Goal: Task Accomplishment & Management: Use online tool/utility

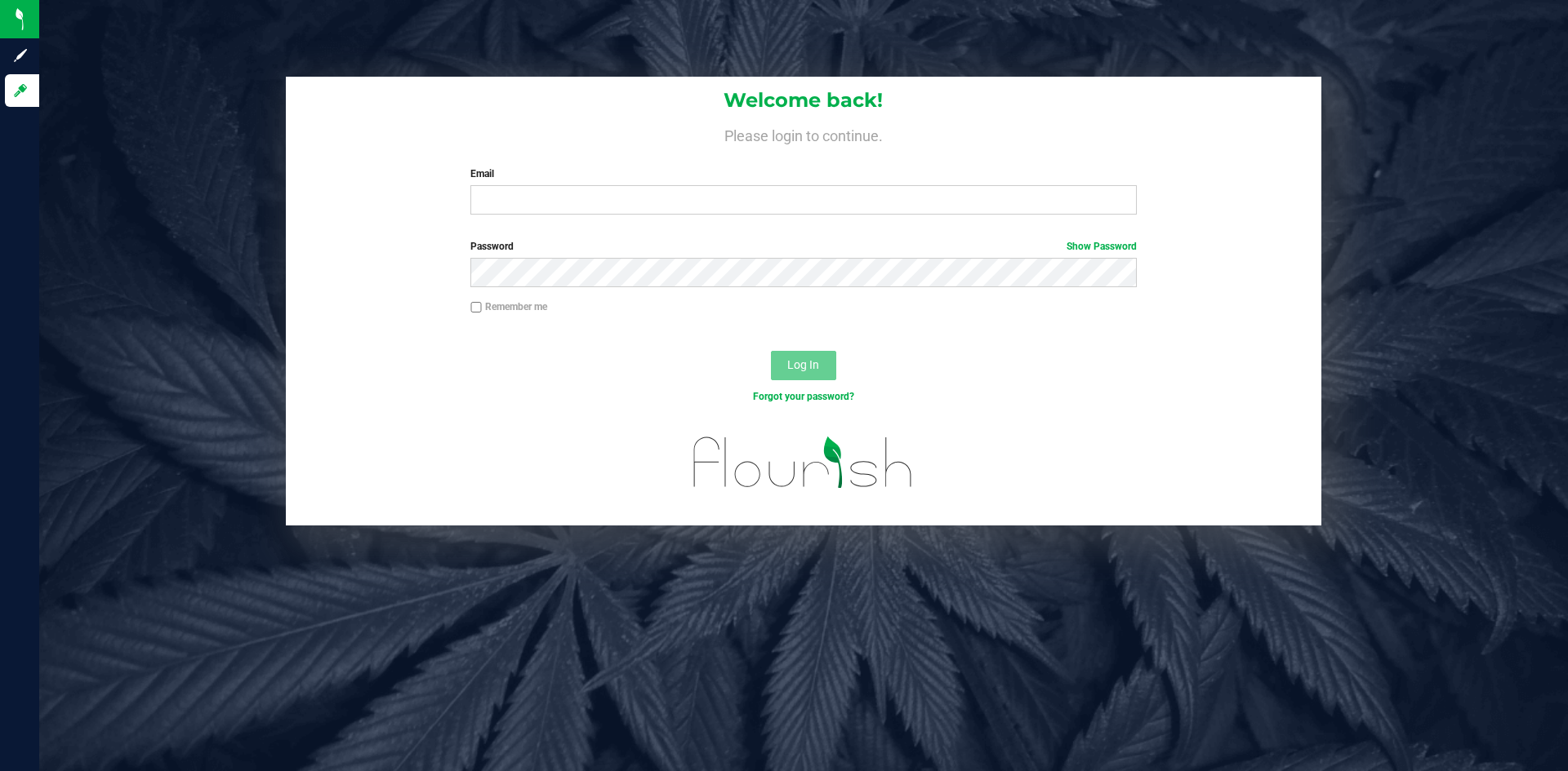
click at [622, 226] on div "Welcome back! Please login to continue. Email Required Please format your email…" at bounding box center [803, 152] width 1035 height 151
click at [622, 207] on input "Email" at bounding box center [803, 200] width 666 height 30
type input "[PERSON_NAME][EMAIL_ADDRESS][DOMAIN_NAME]"
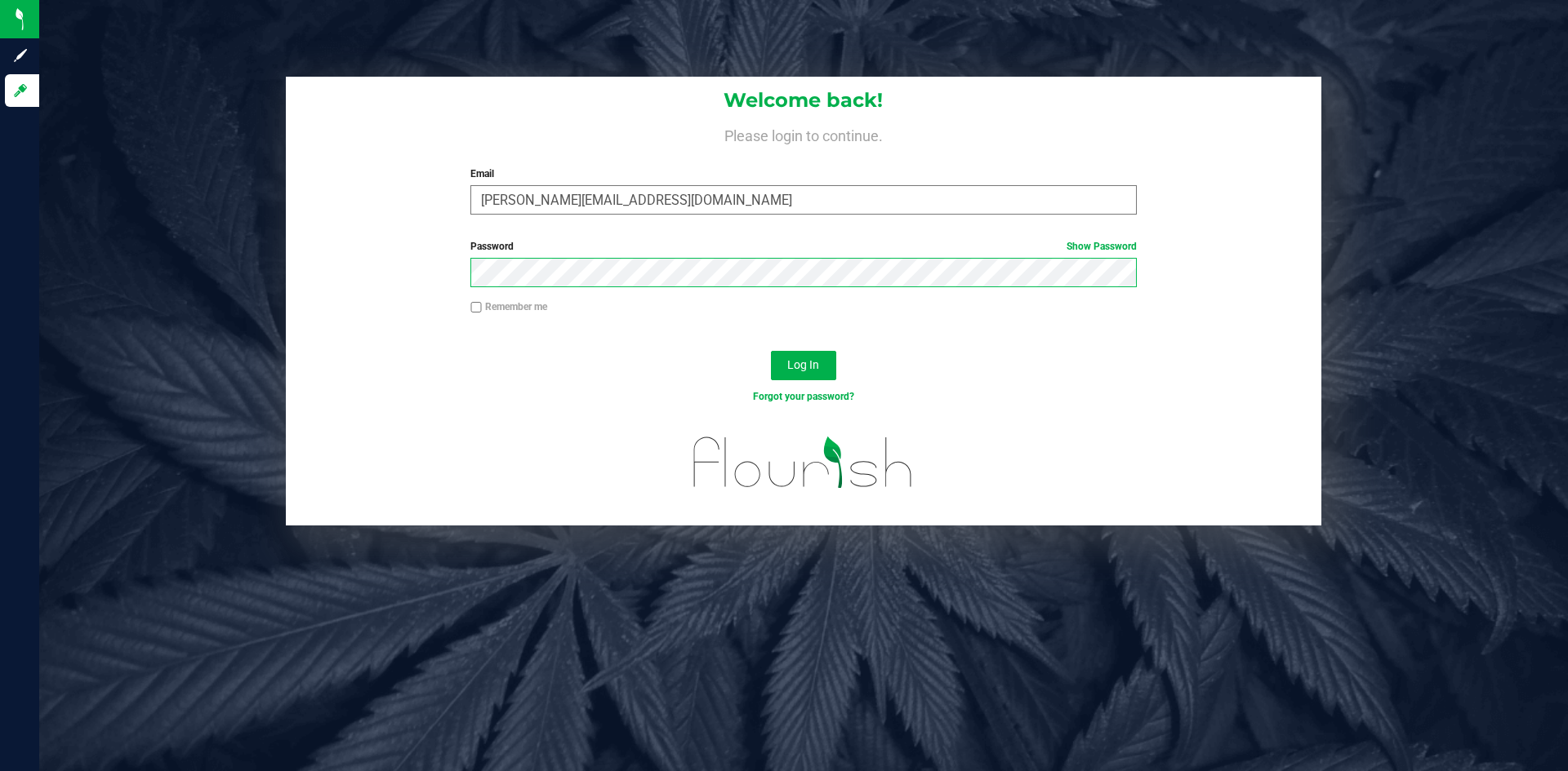
click at [770, 351] on button "Log In" at bounding box center [803, 365] width 65 height 30
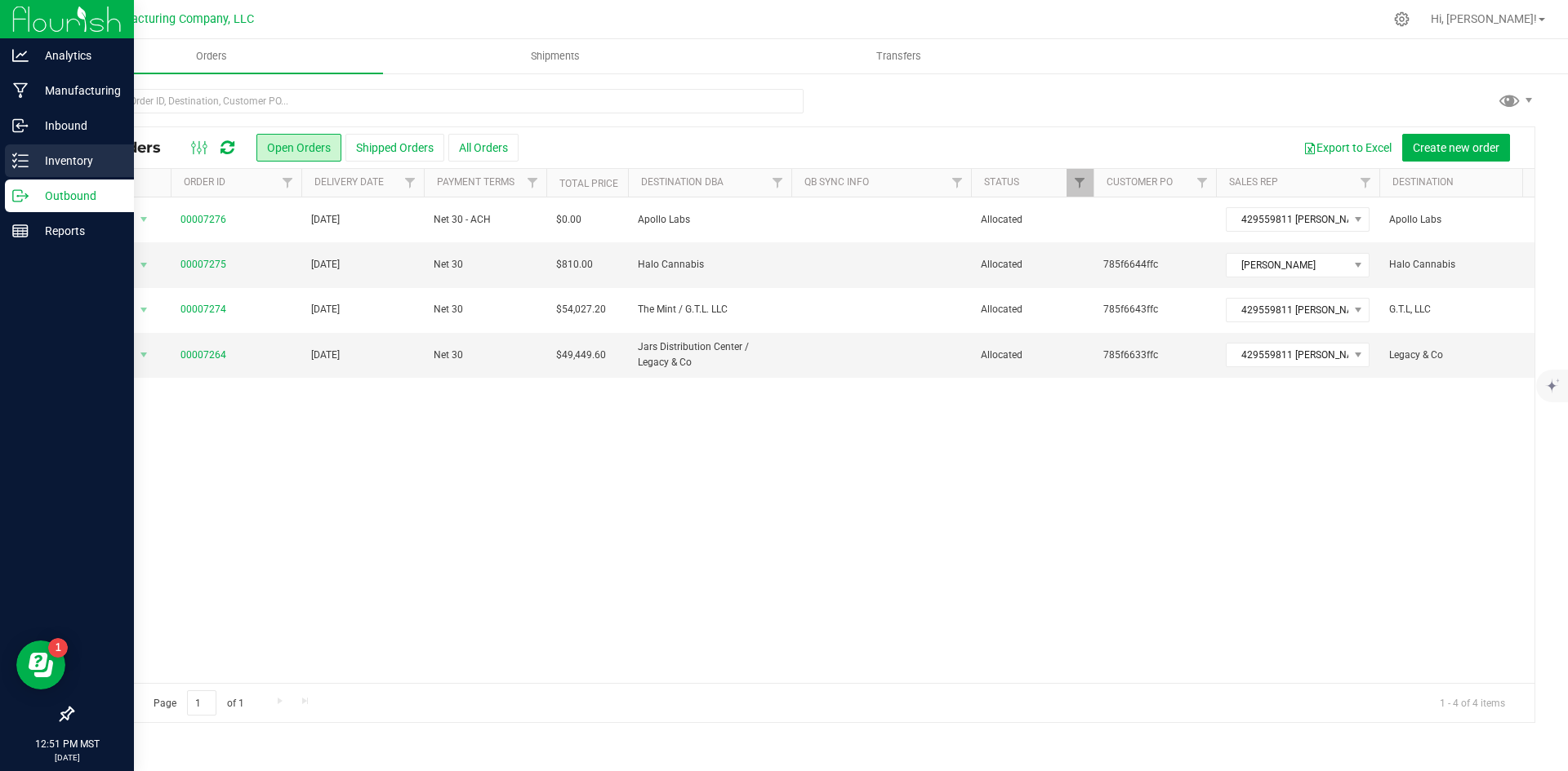
click at [32, 177] on link "Inventory" at bounding box center [67, 162] width 134 height 35
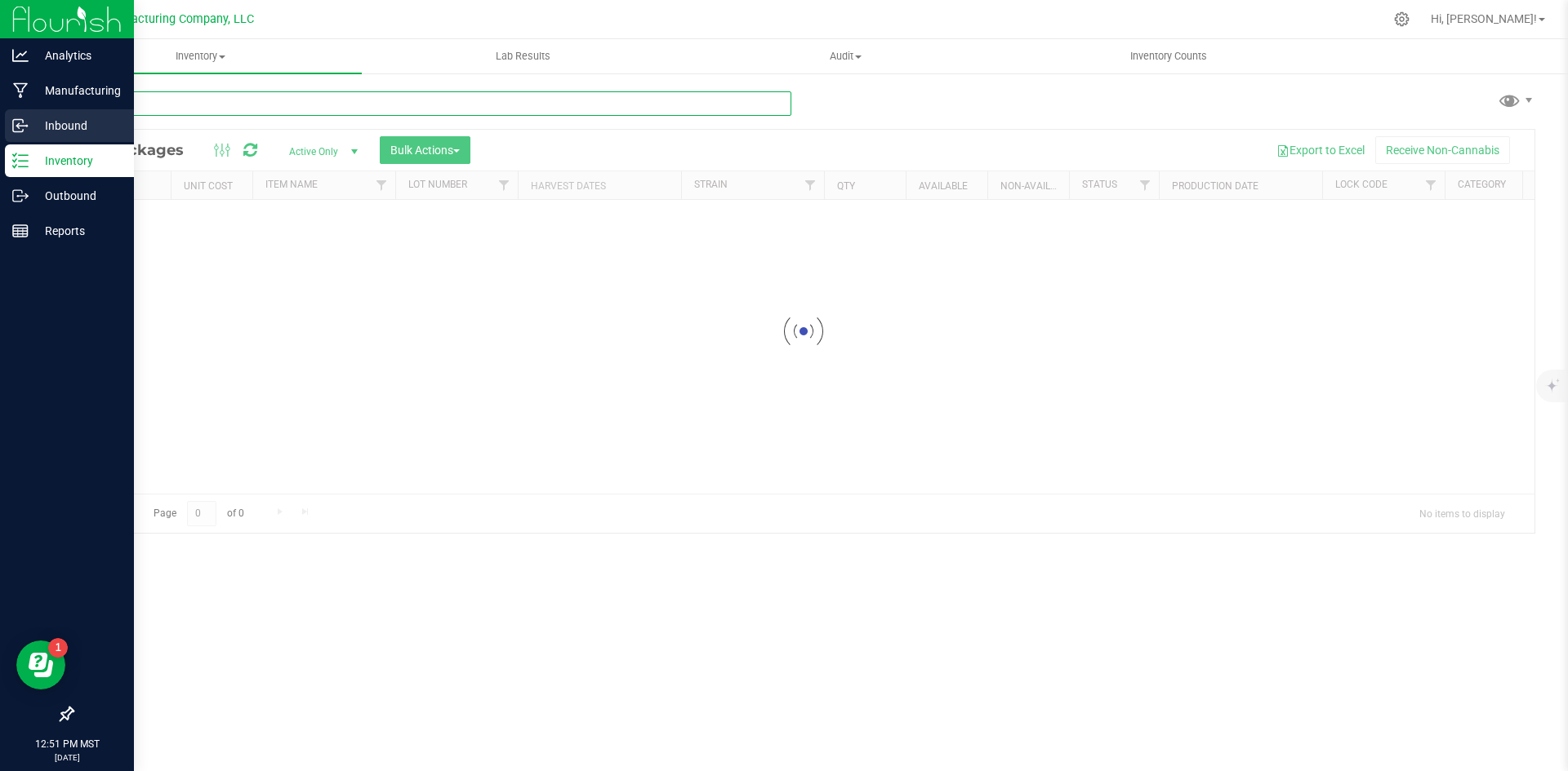
click at [156, 108] on input "text" at bounding box center [431, 103] width 720 height 24
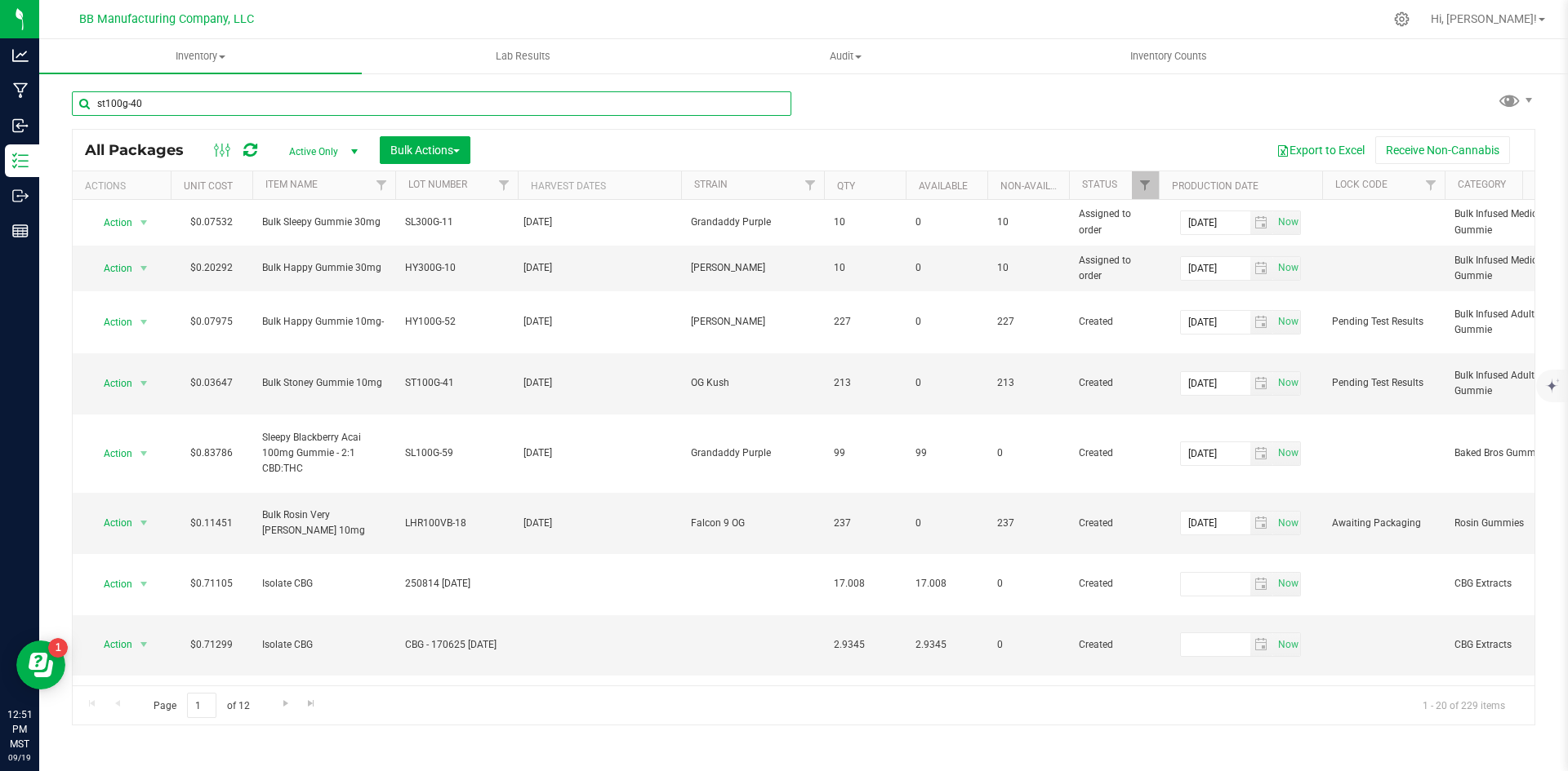
type input "st100g-40"
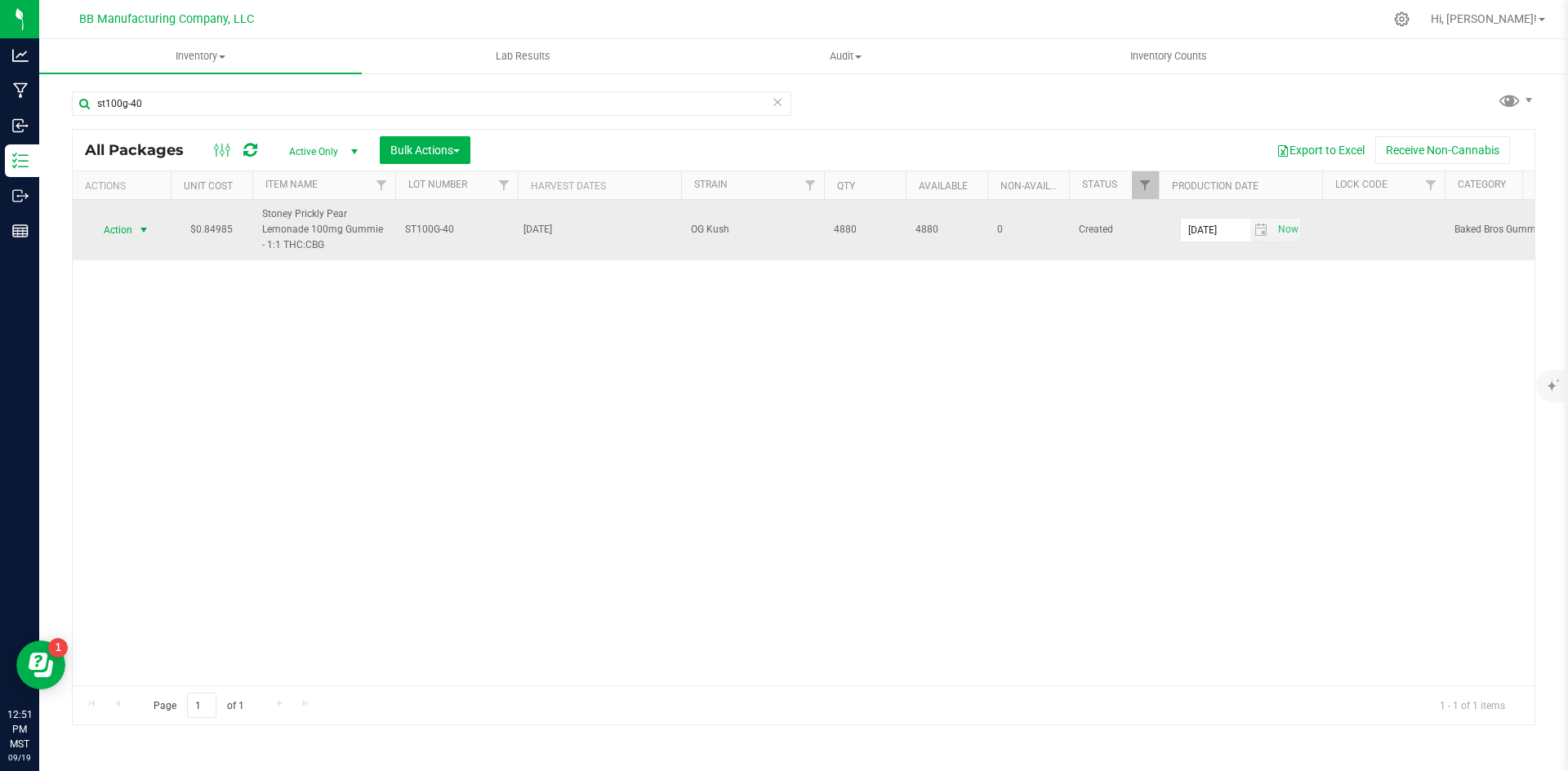
click at [137, 237] on span "select" at bounding box center [144, 230] width 21 height 23
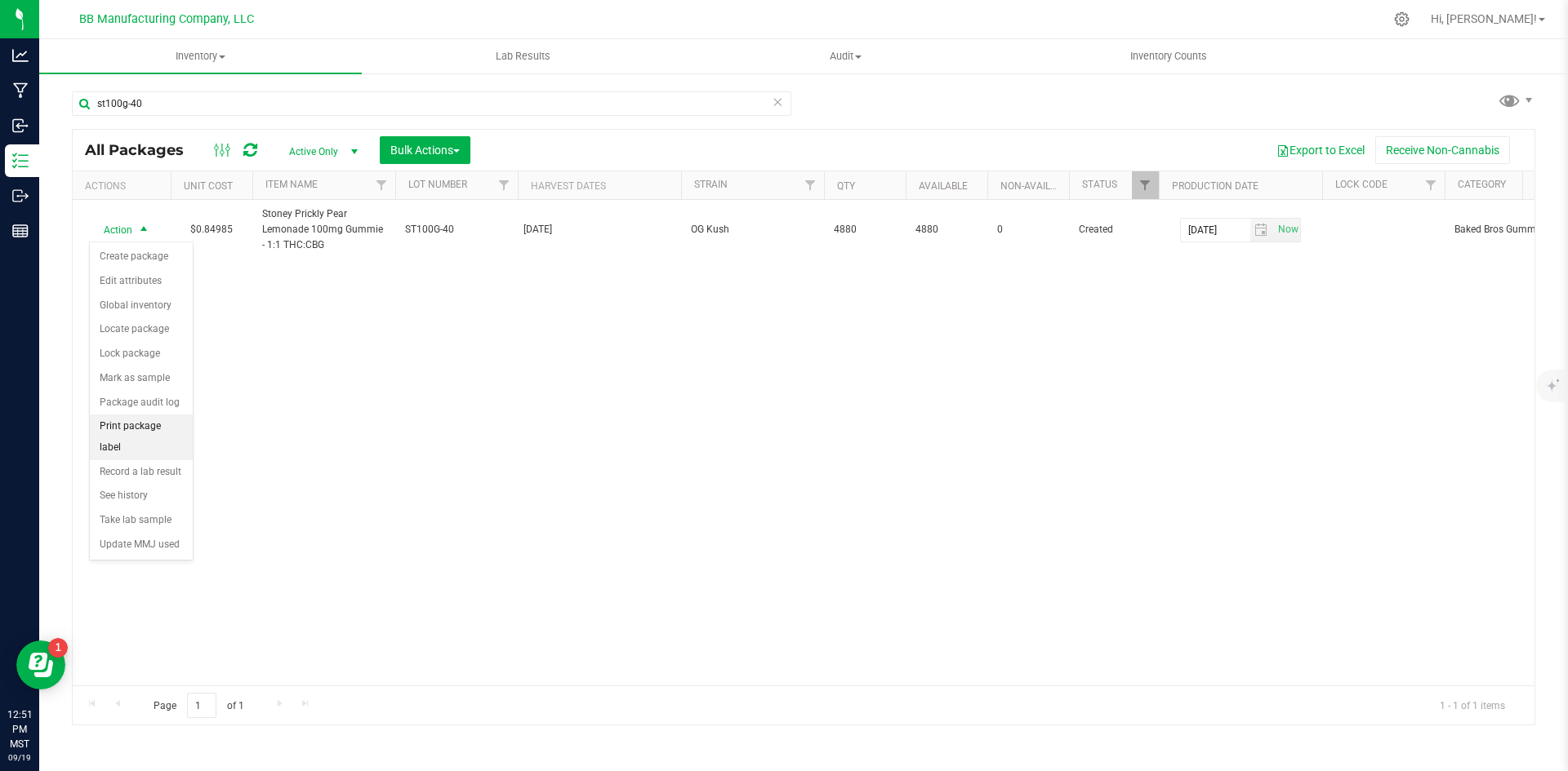
click at [152, 418] on li "Print package label" at bounding box center [141, 437] width 103 height 45
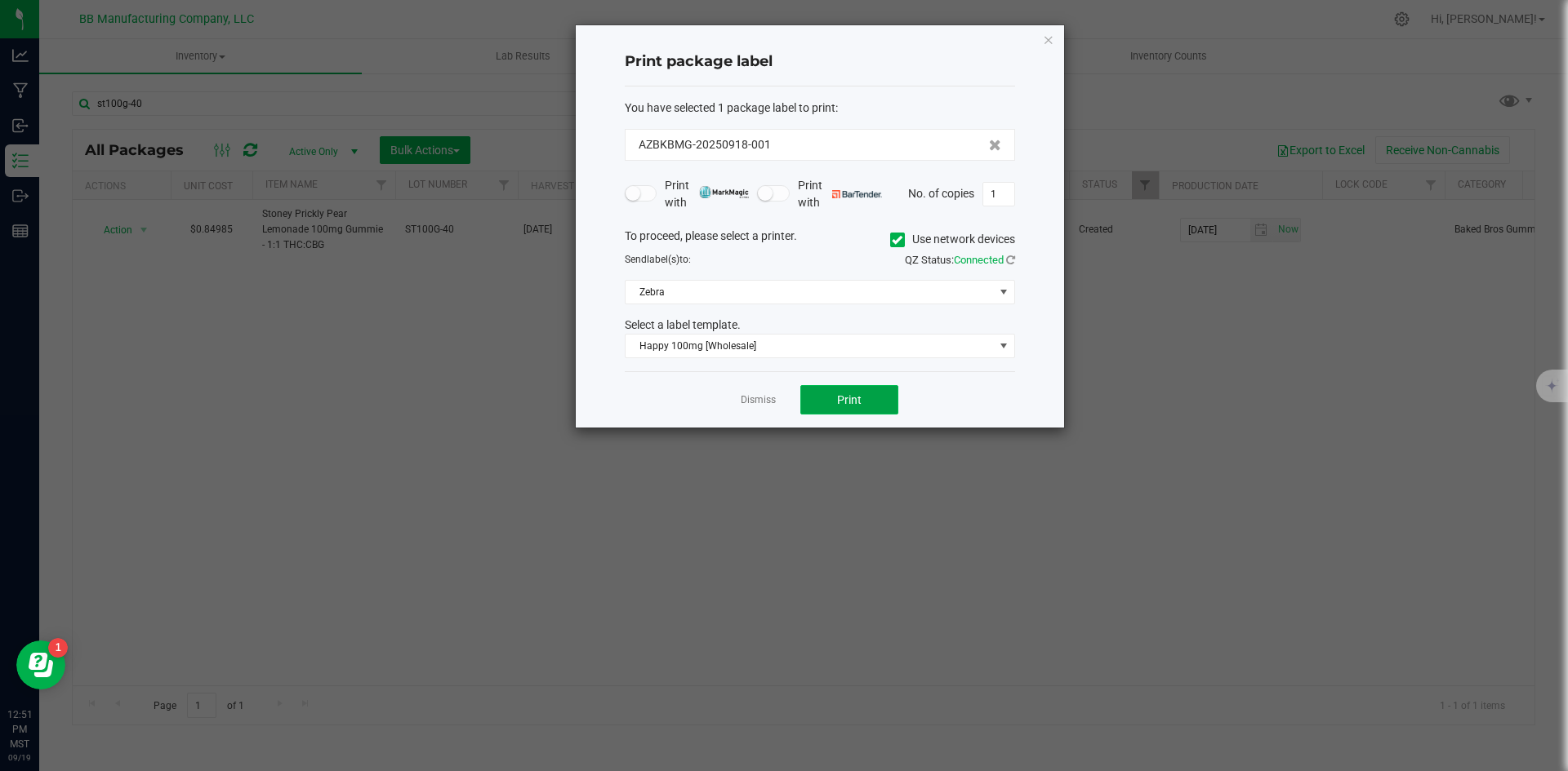
click at [835, 402] on button "Print" at bounding box center [849, 400] width 98 height 30
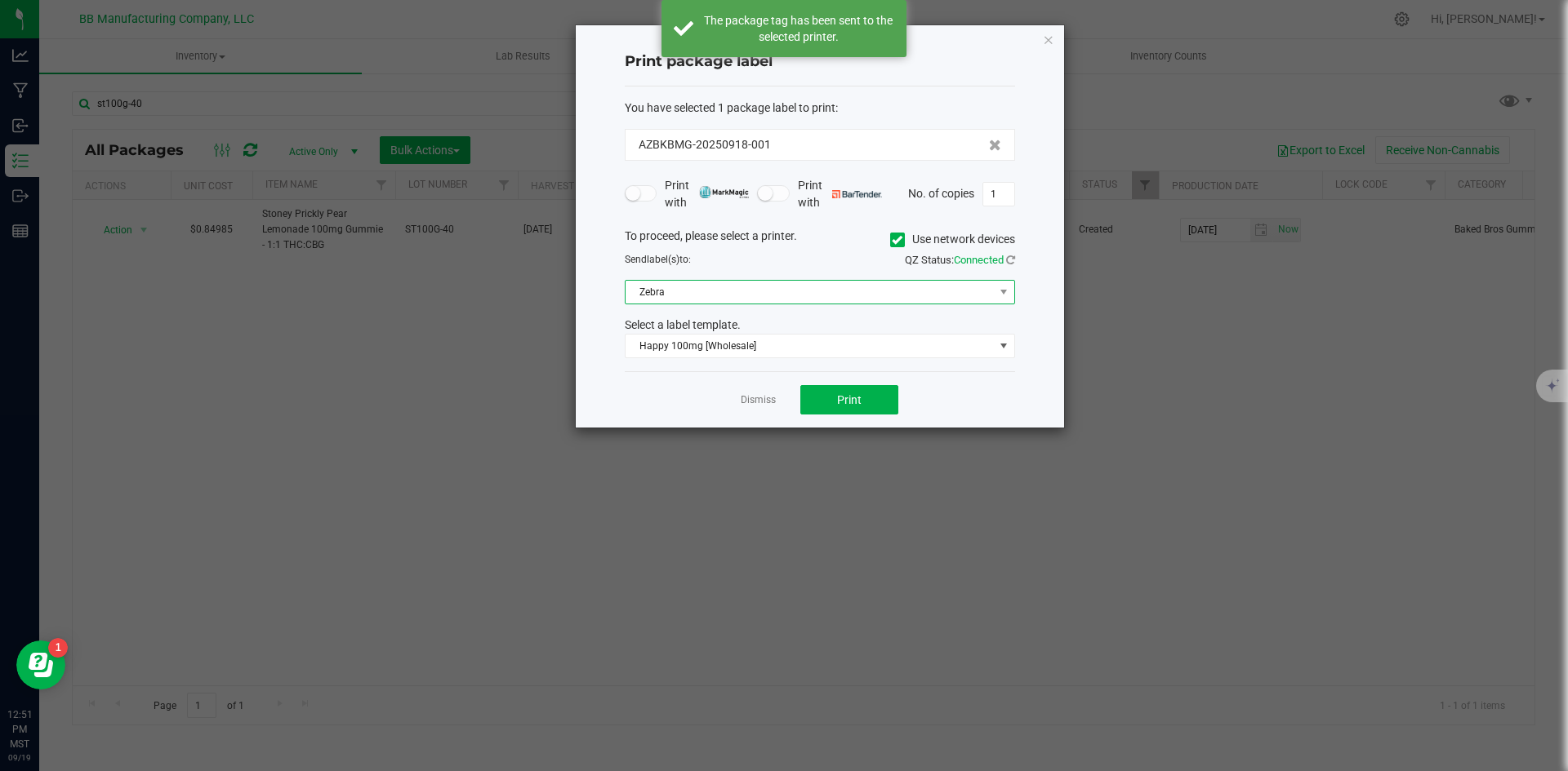
click at [755, 287] on span "Zebra" at bounding box center [809, 292] width 368 height 23
click at [891, 246] on span at bounding box center [897, 240] width 14 height 14
click at [0, 0] on input "Use network devices" at bounding box center [0, 0] width 0 height 0
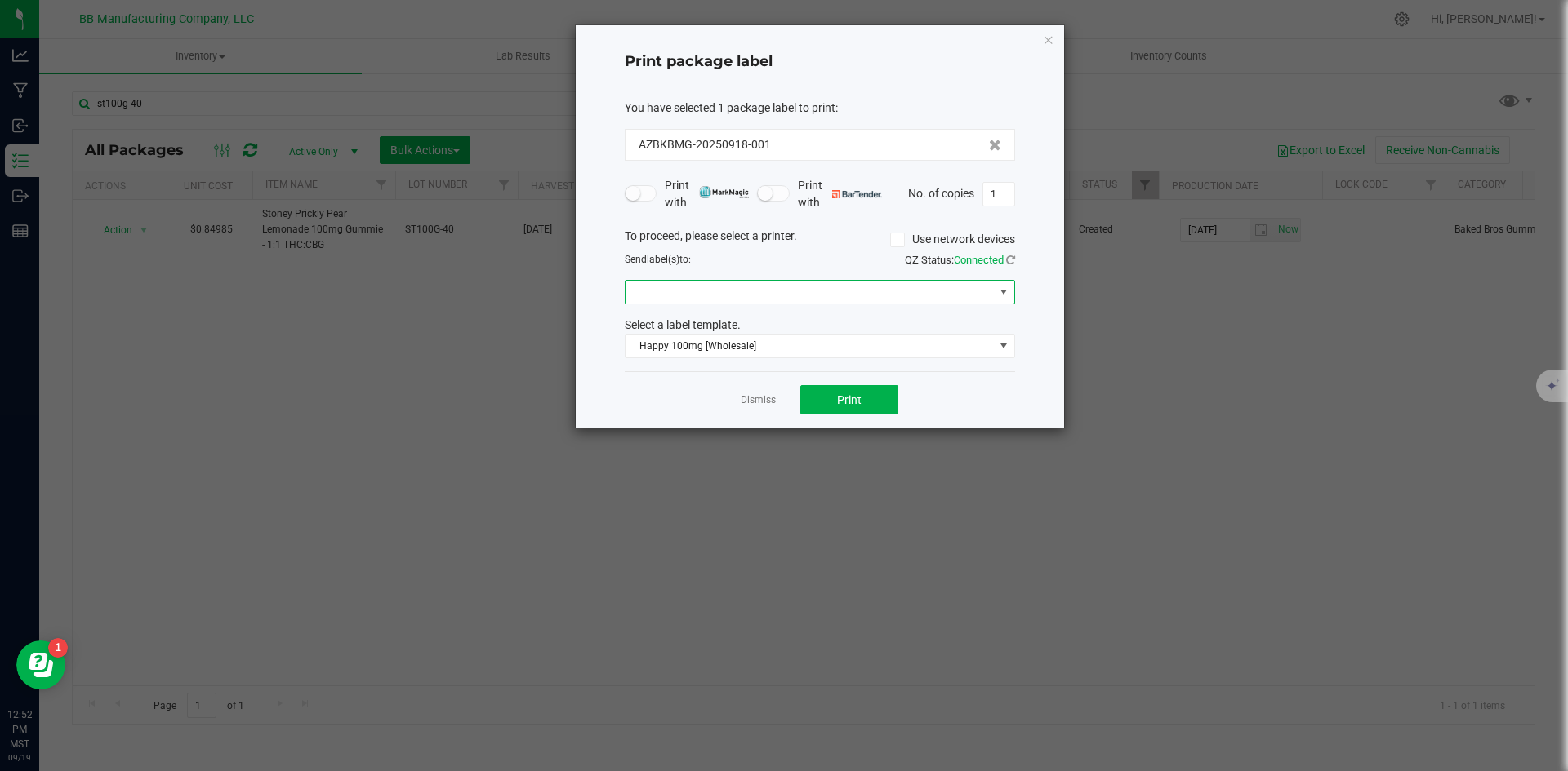
click at [873, 286] on span at bounding box center [809, 292] width 368 height 23
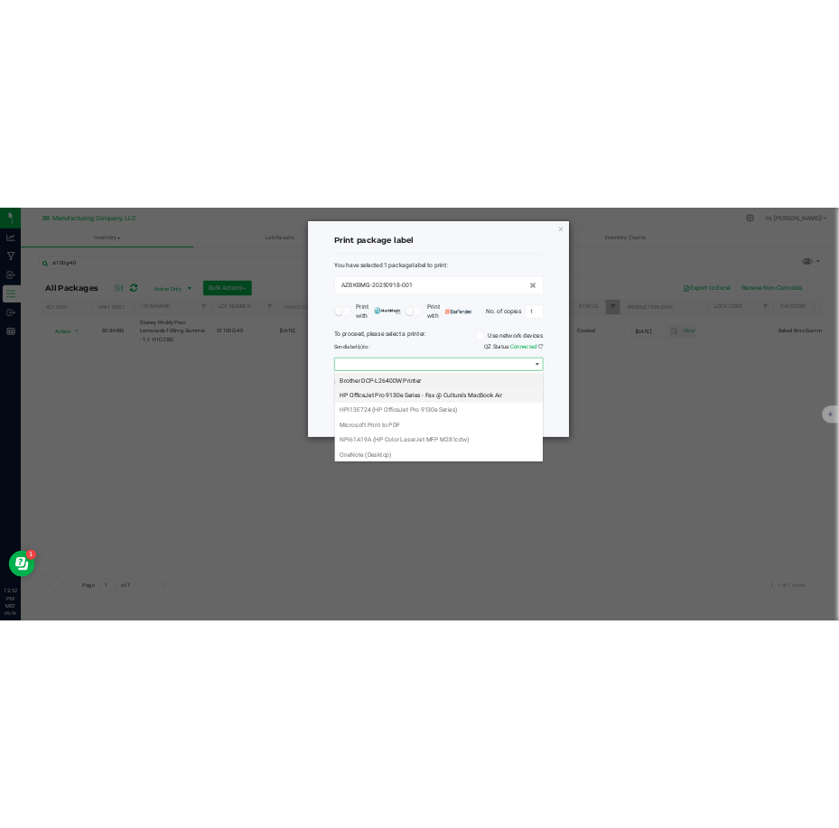
scroll to position [34, 0]
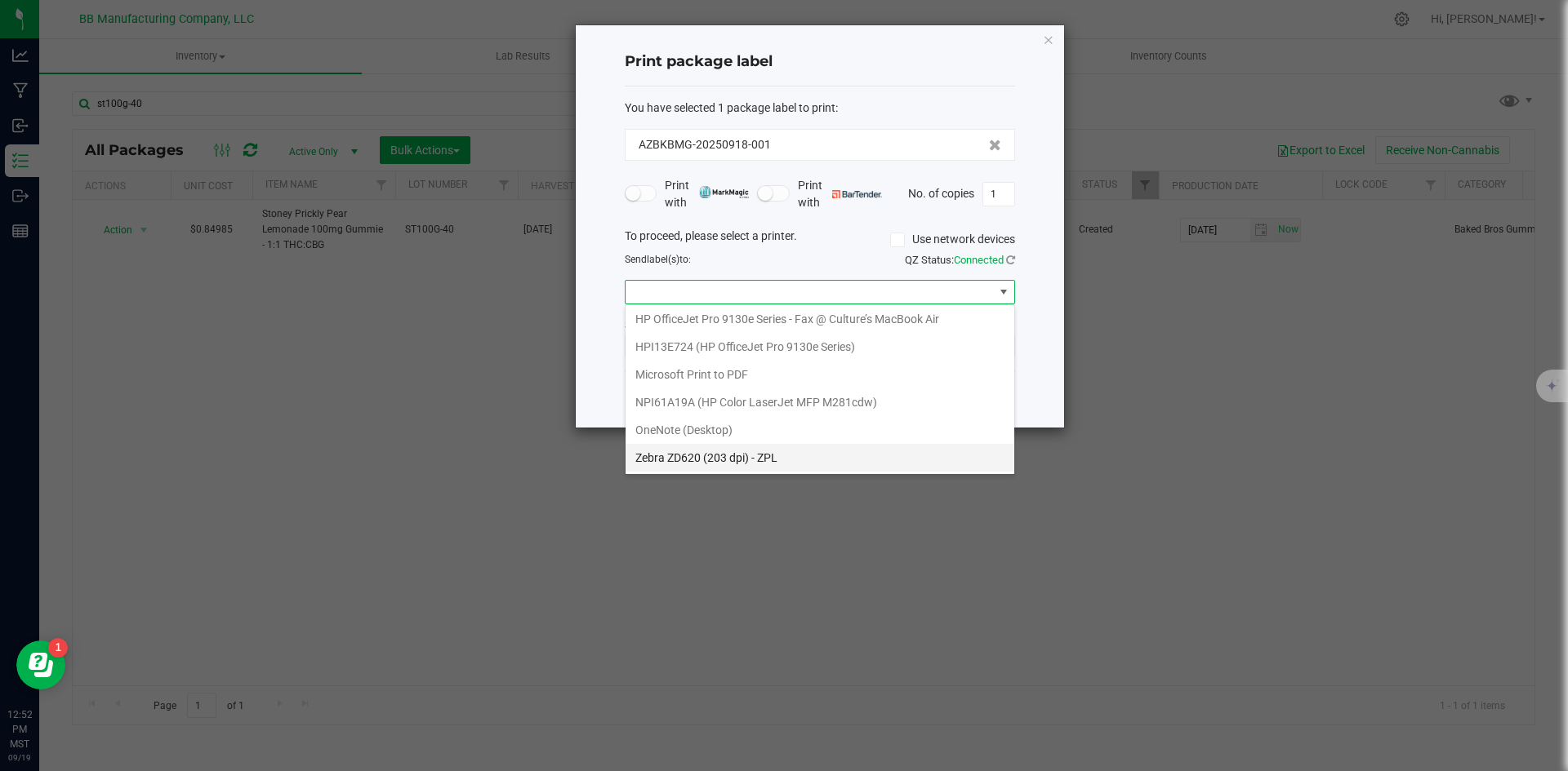
click at [755, 457] on ZPL "Zebra ZD620 (203 dpi) - ZPL" at bounding box center [820, 457] width 389 height 28
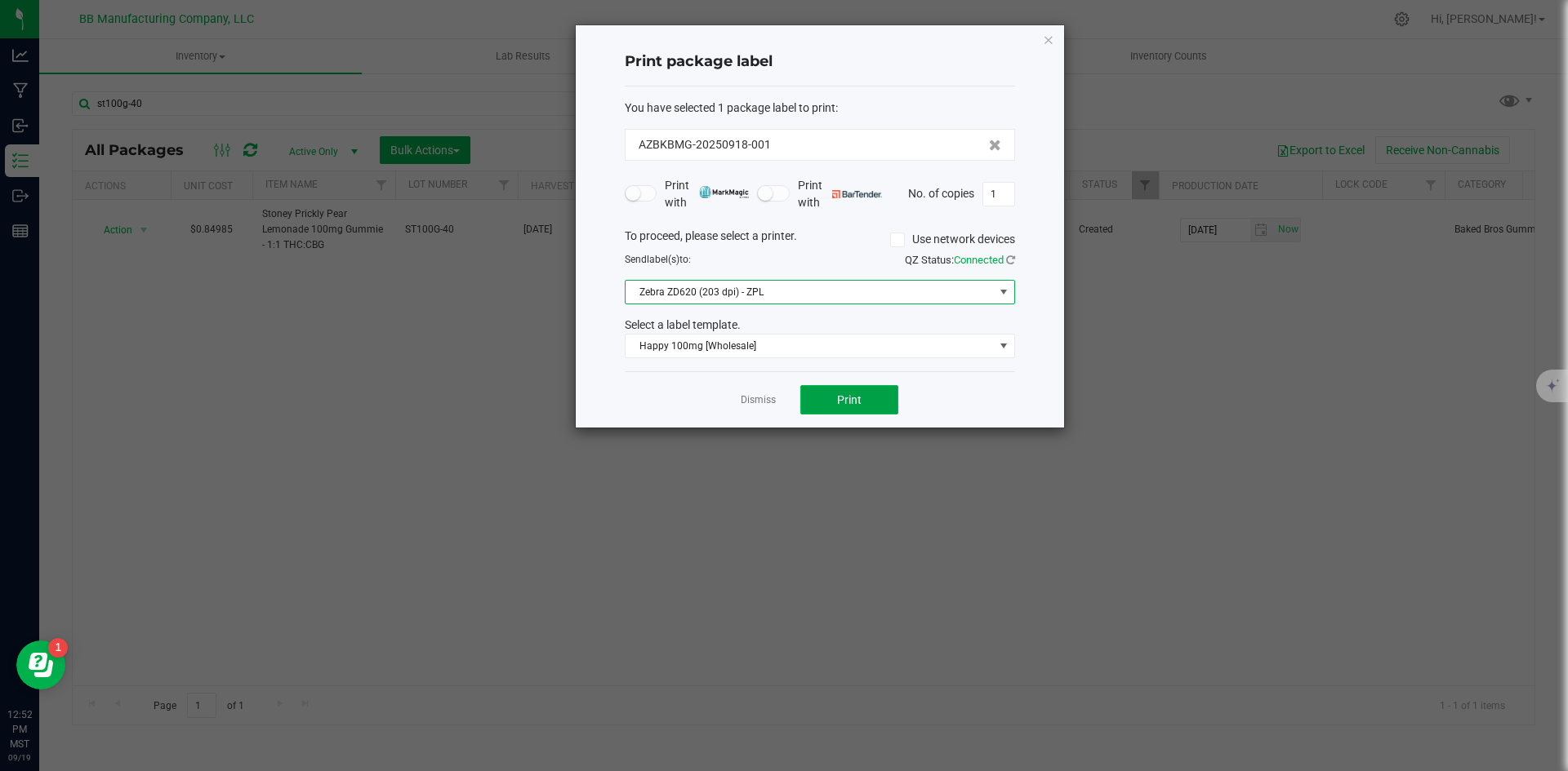
click at [841, 391] on button "Print" at bounding box center [849, 400] width 98 height 30
click at [867, 311] on div "To proceed, please select a printer. Use network devices Send label(s) to: QZ S…" at bounding box center [820, 293] width 391 height 131
click at [857, 406] on span "Print" at bounding box center [849, 400] width 24 height 13
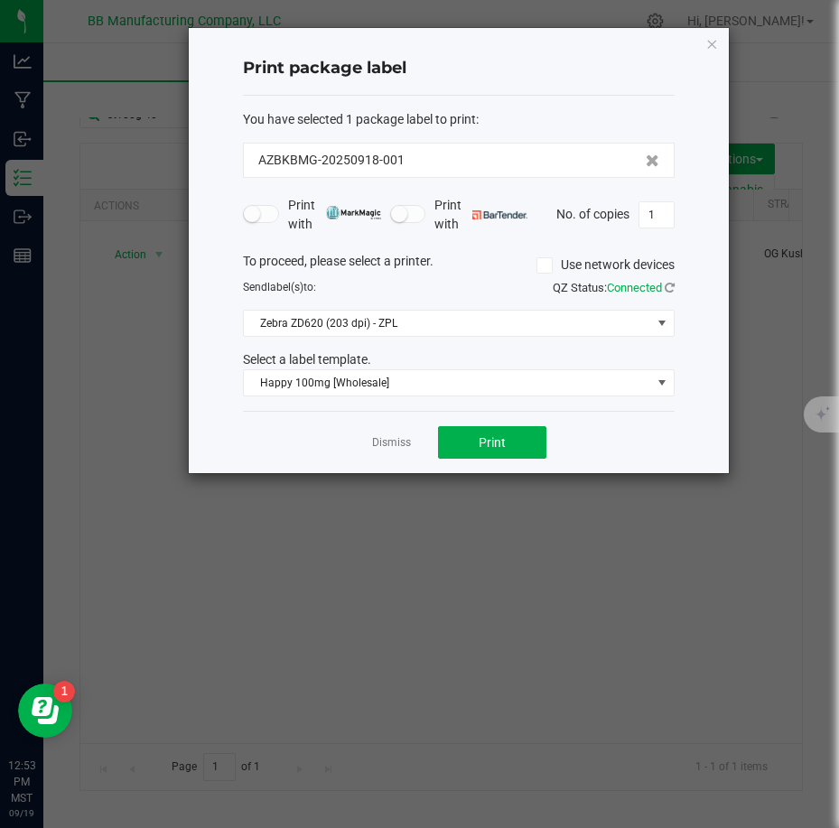
click at [259, 146] on div "AZBKBMG-20250918-001" at bounding box center [459, 160] width 432 height 35
click at [508, 463] on div "Dismiss Print" at bounding box center [459, 442] width 432 height 62
click at [509, 427] on button "Print" at bounding box center [492, 442] width 108 height 33
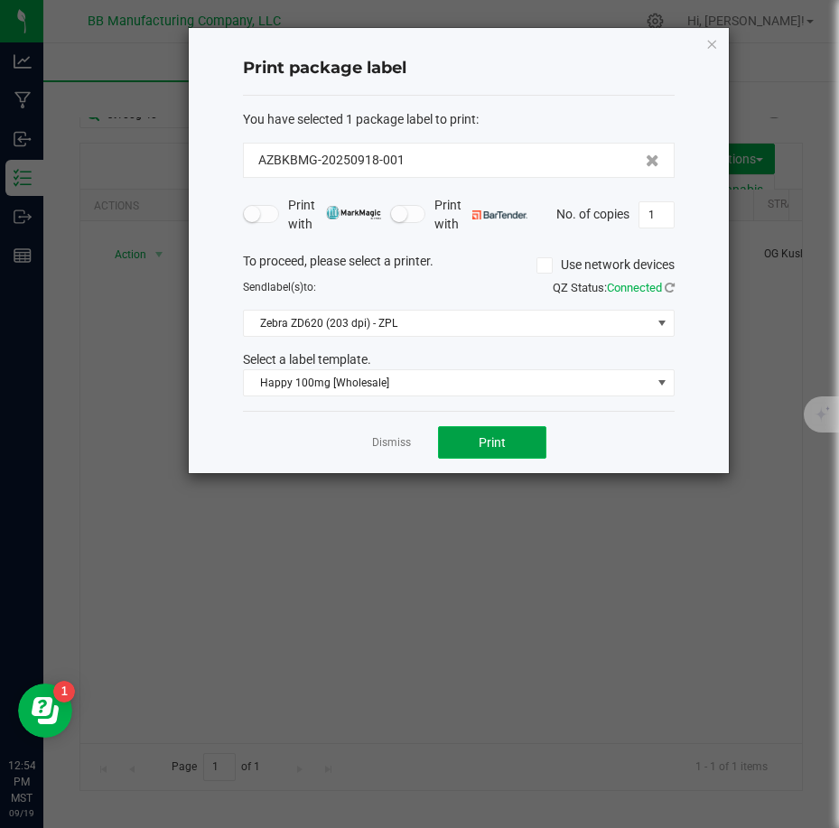
click at [509, 427] on button "Print" at bounding box center [492, 442] width 108 height 33
